Goal: Browse casually

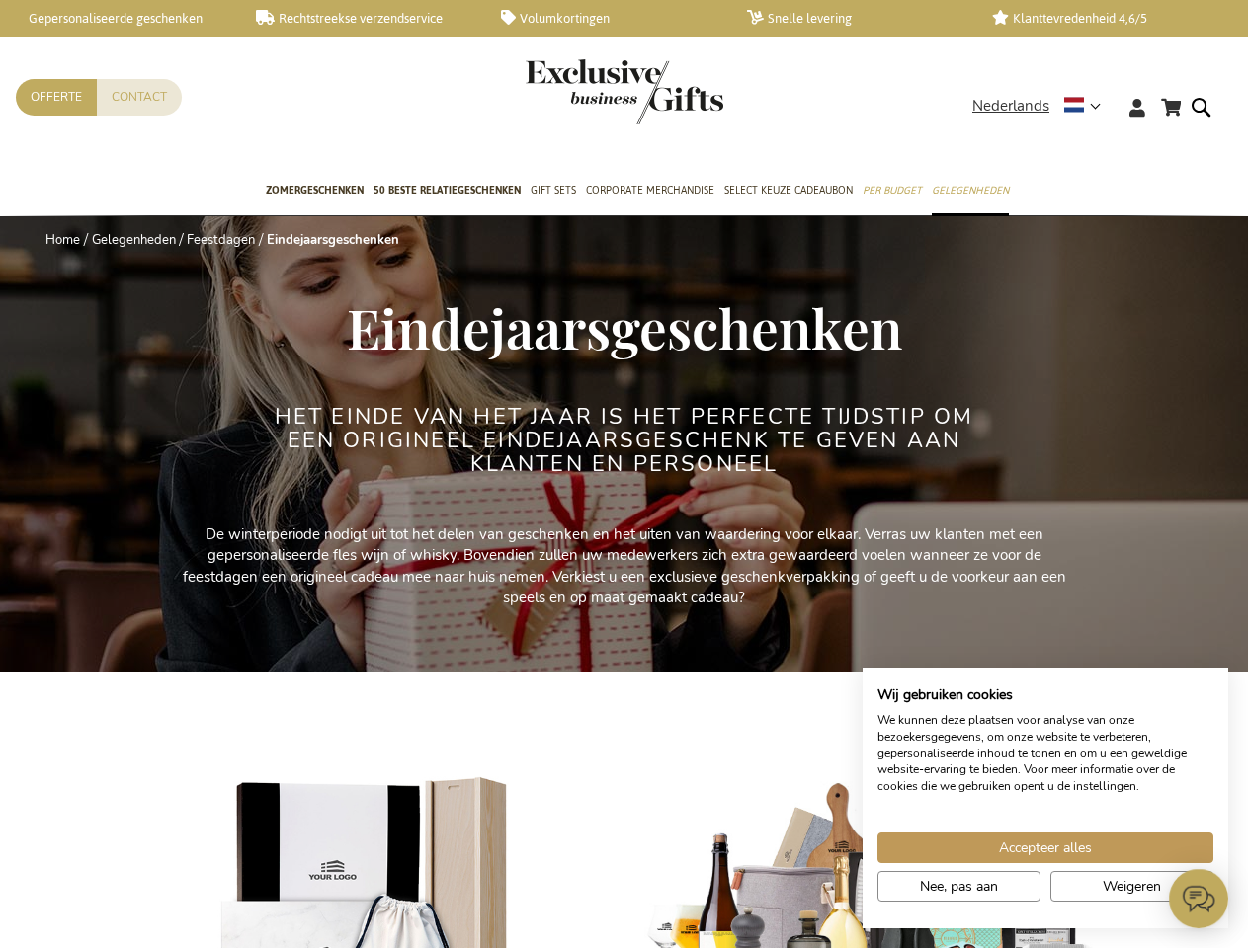
click at [623, 474] on h2 "Het einde van het jaar is het perfecte tijdstip om een origineel eindejaarsgesc…" at bounding box center [624, 441] width 741 height 72
click at [1042, 106] on span "Nederlands" at bounding box center [1010, 106] width 77 height 23
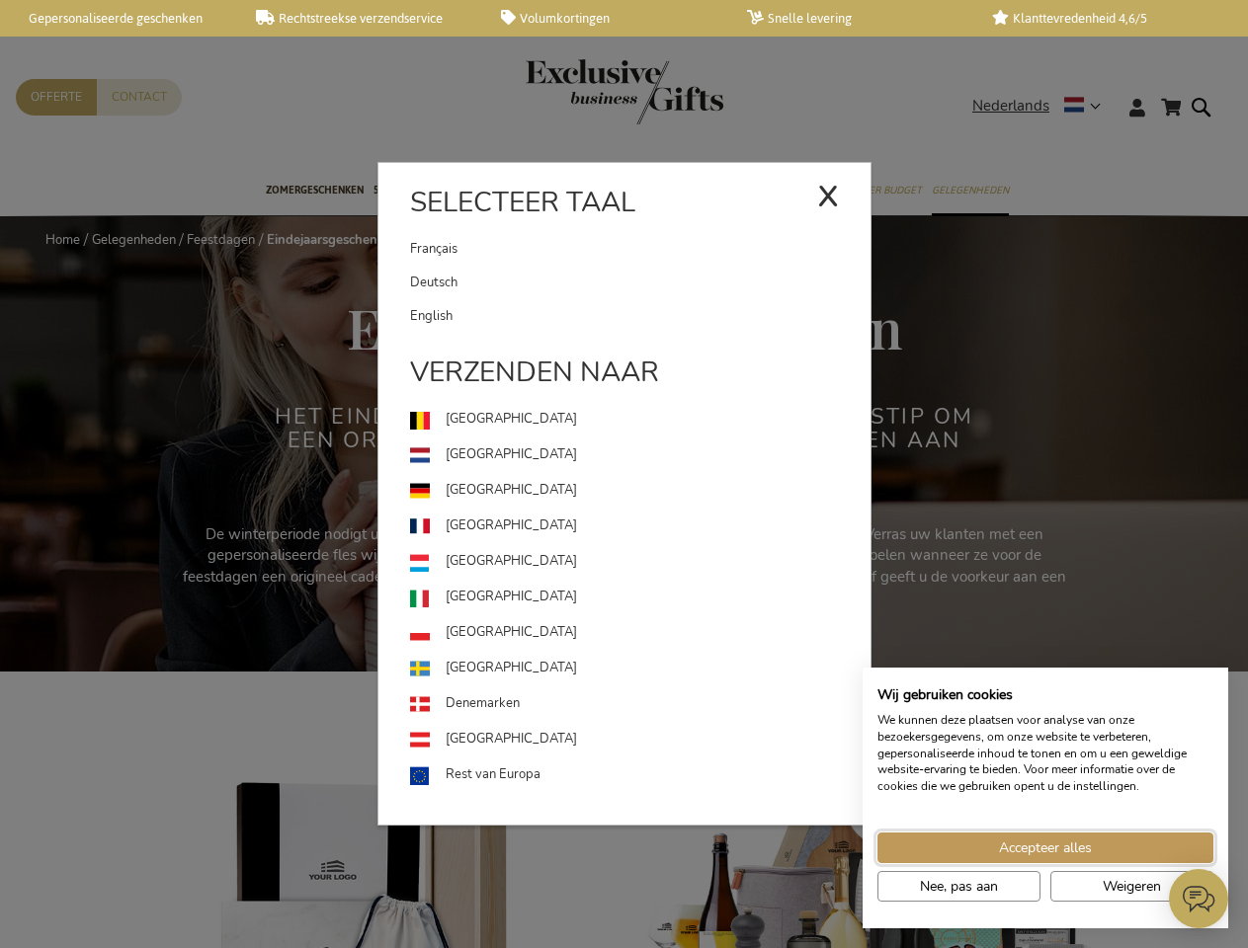
click at [1045, 848] on span "Accepteer alles" at bounding box center [1045, 848] width 93 height 21
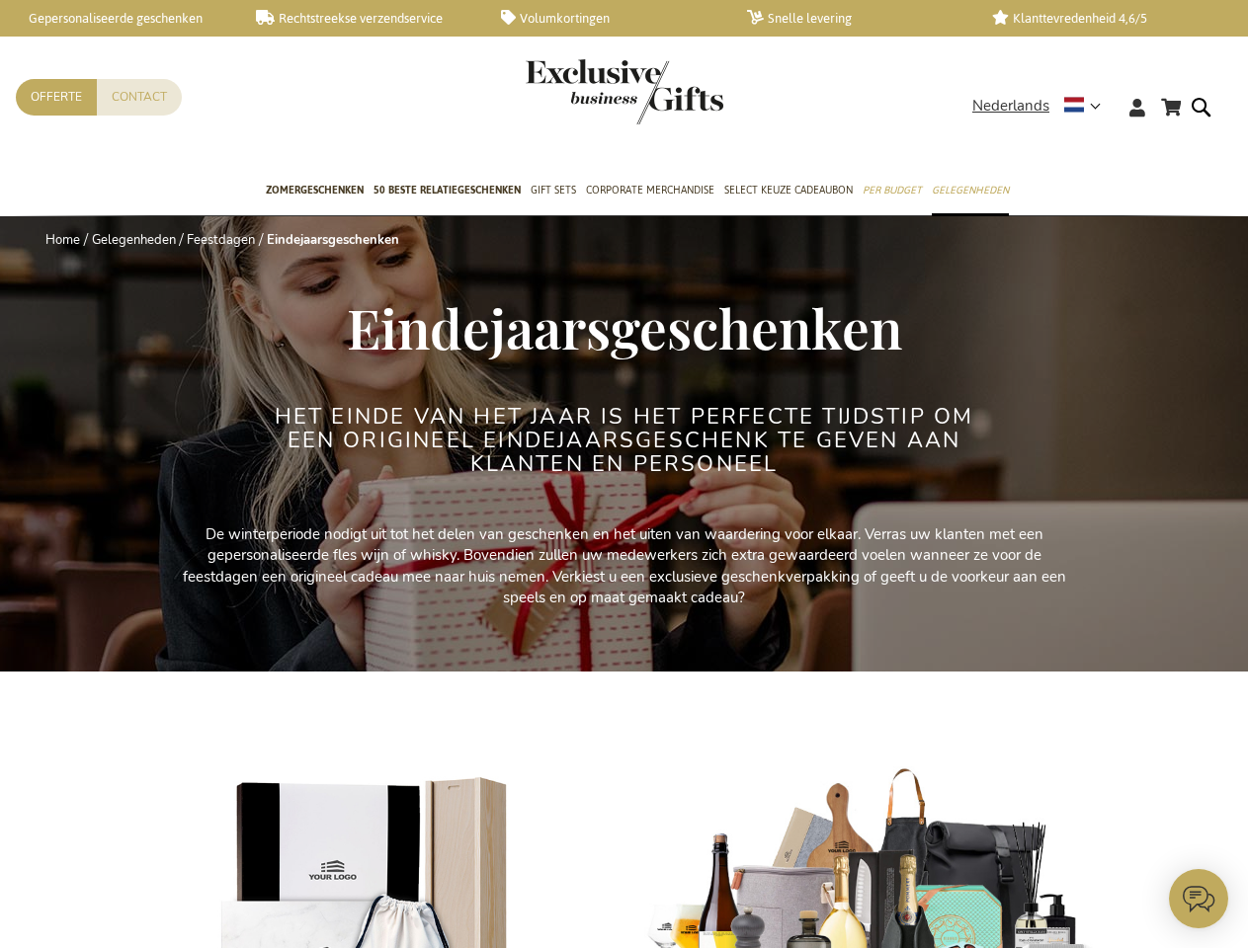
click at [958, 886] on img at bounding box center [871, 909] width 454 height 284
click at [1198, 899] on icon at bounding box center [1198, 898] width 59 height 59
